Goal: Transaction & Acquisition: Purchase product/service

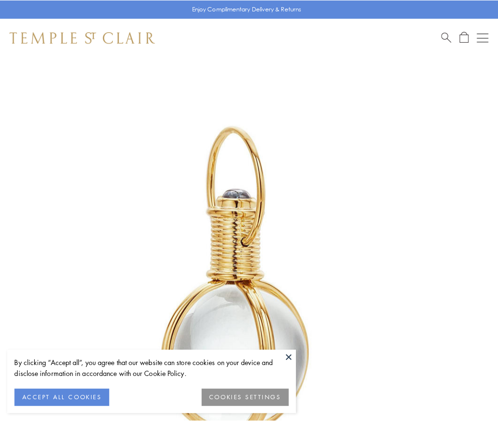
scroll to position [247, 0]
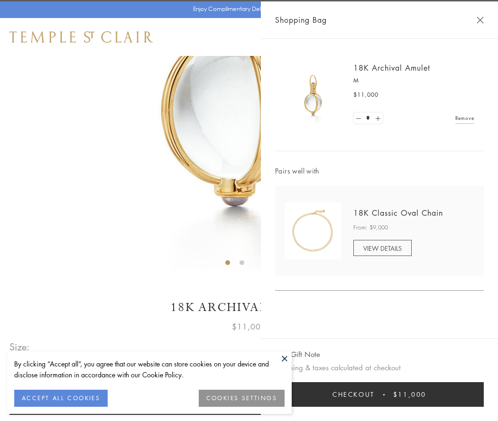
click at [379, 394] on button "Checkout $11,000" at bounding box center [379, 394] width 209 height 25
